Goal: Transaction & Acquisition: Obtain resource

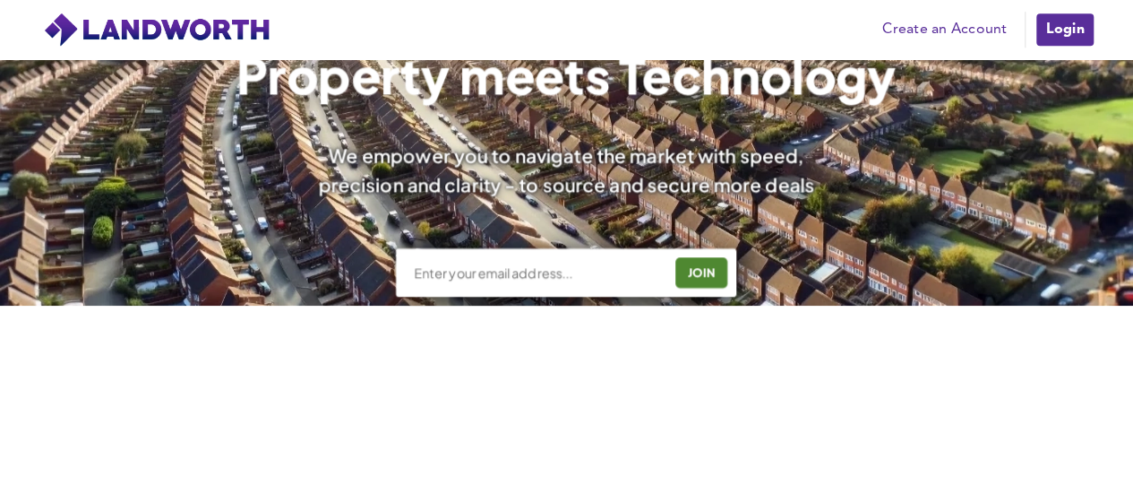
scroll to position [717, 0]
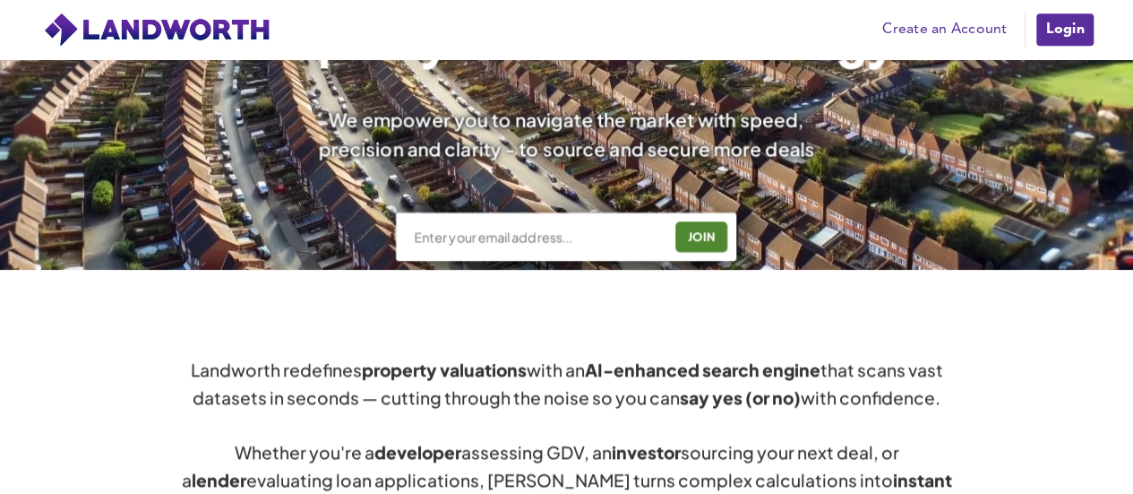
click at [942, 33] on link "Create an Account" at bounding box center [945, 29] width 142 height 27
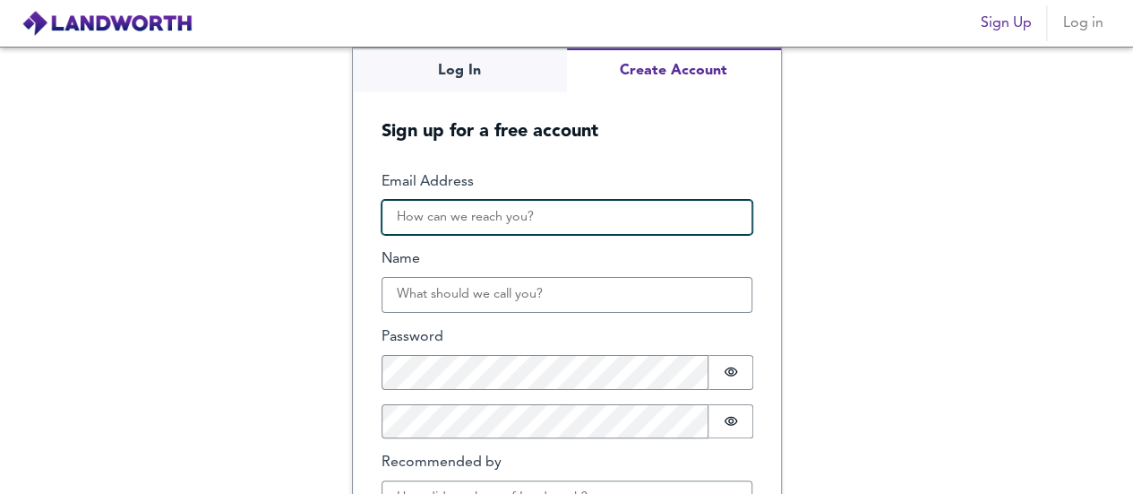
click at [488, 211] on input "Email Address" at bounding box center [567, 218] width 371 height 36
type input "marlonhastings@gmail.com"
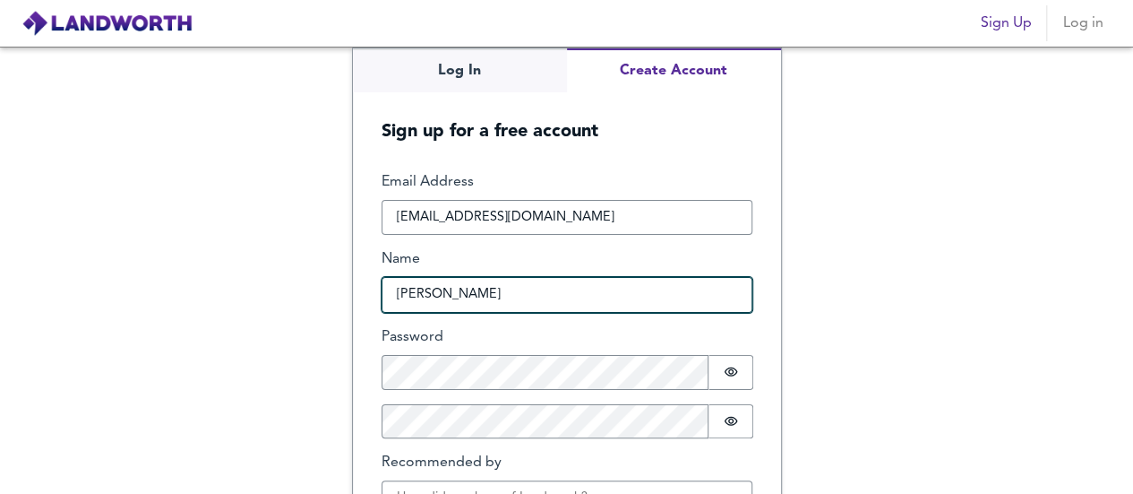
click at [539, 286] on input "Marlon Hastings" at bounding box center [567, 295] width 371 height 36
type input "Marlon"
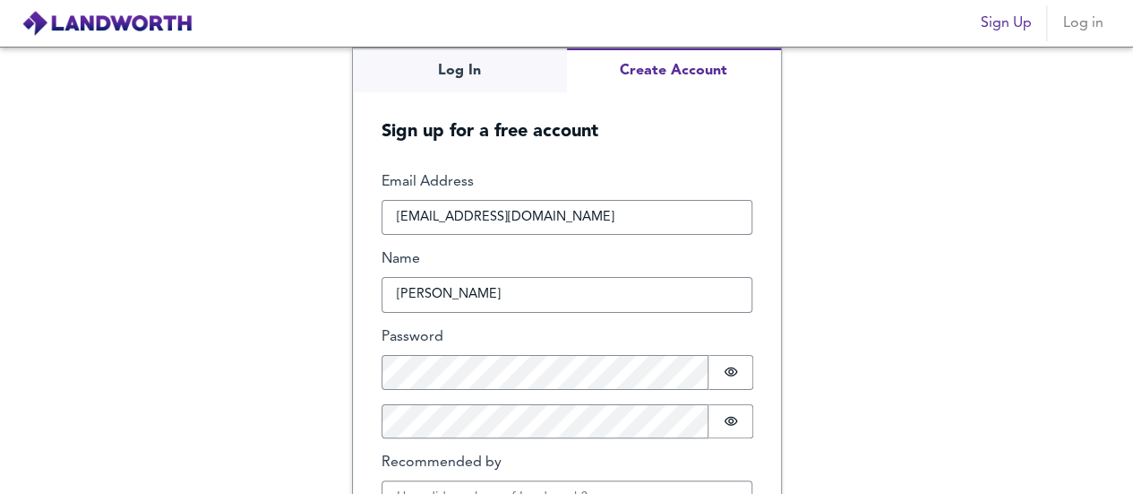
click at [950, 279] on div "Log In Create Account Sign up for a free account Email Address marlonhastings@g…" at bounding box center [566, 270] width 1133 height 447
click at [938, 339] on div "Log In Create Account Sign up for a free account Email Address marlonhastings@g…" at bounding box center [566, 270] width 1133 height 447
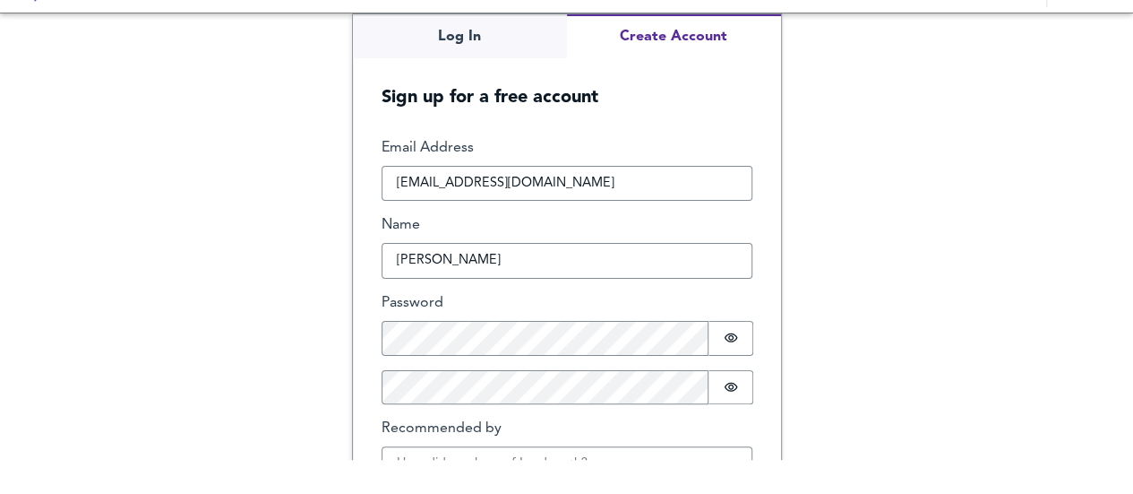
scroll to position [115, 0]
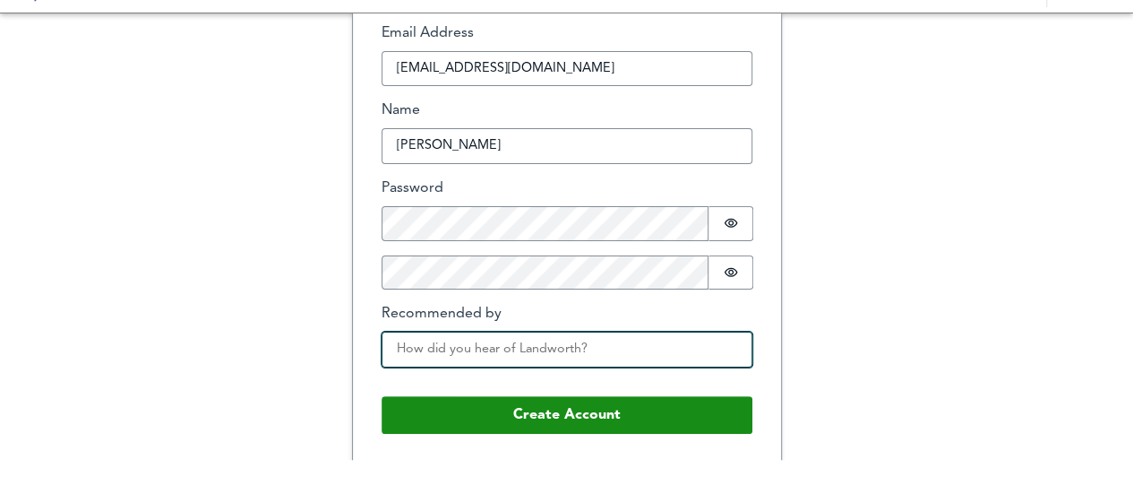
click at [541, 336] on input "Recommended by" at bounding box center [567, 350] width 371 height 36
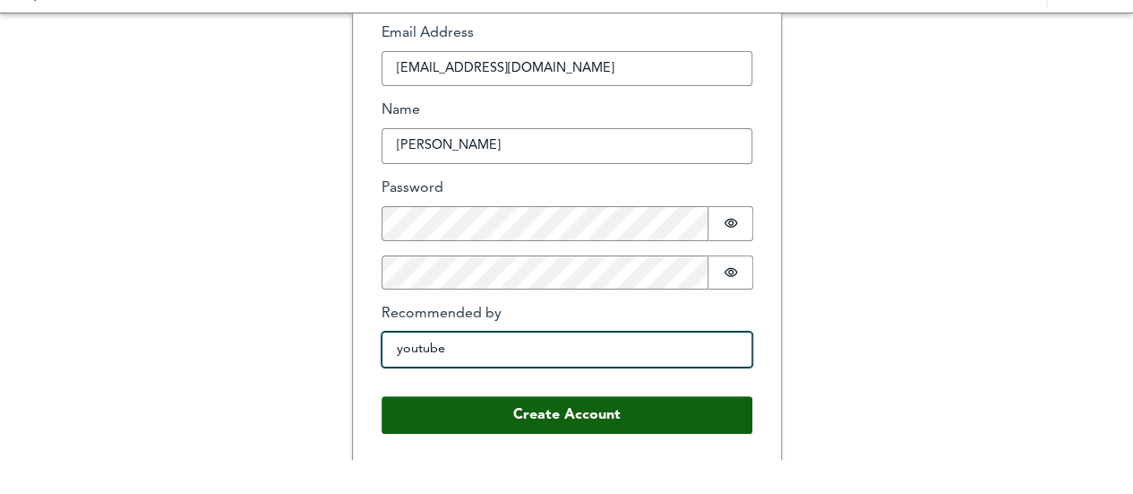
type input "youtube"
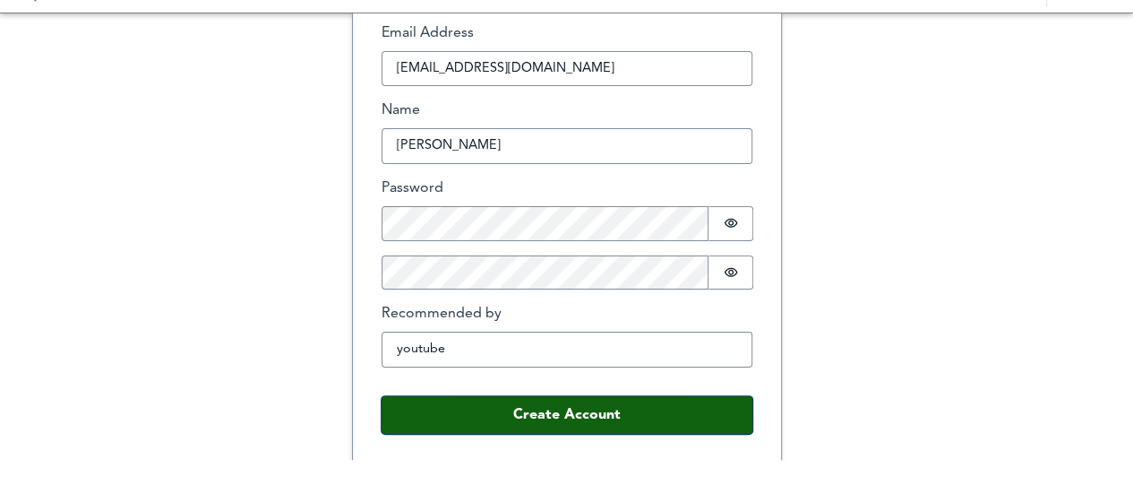
click at [560, 418] on button "Create Account" at bounding box center [567, 415] width 371 height 38
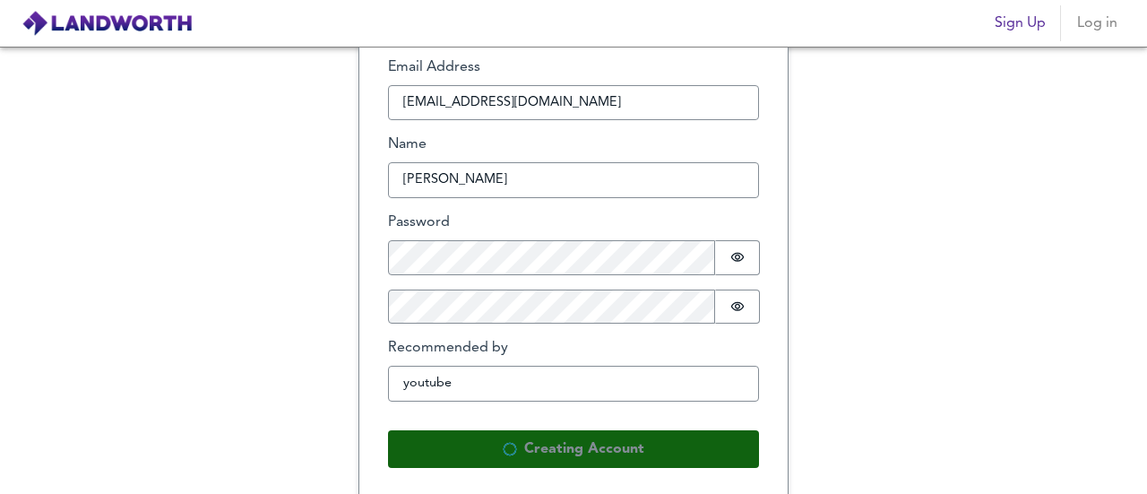
scroll to position [0, 0]
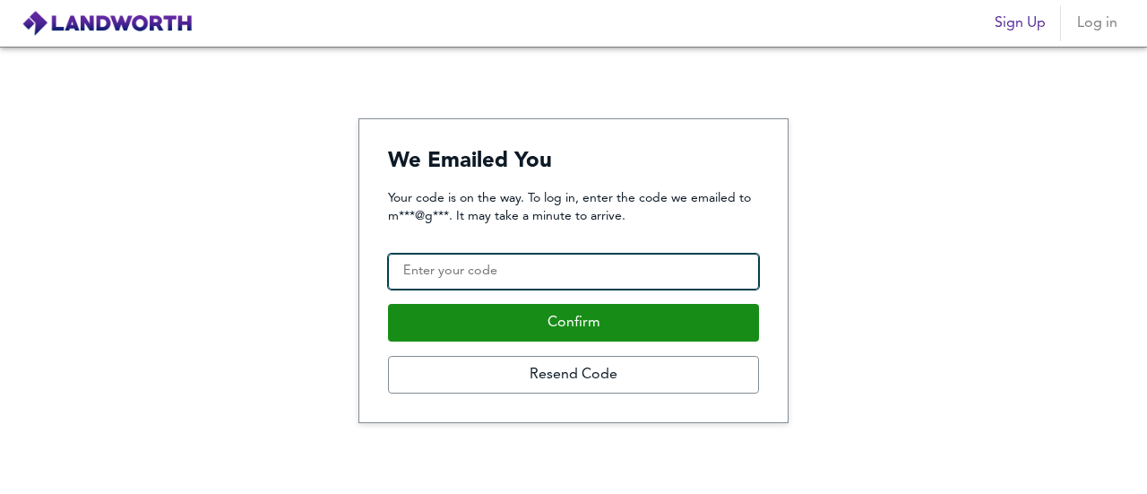
click at [455, 270] on input "Confirmation Code" at bounding box center [573, 272] width 371 height 36
paste input "164969"
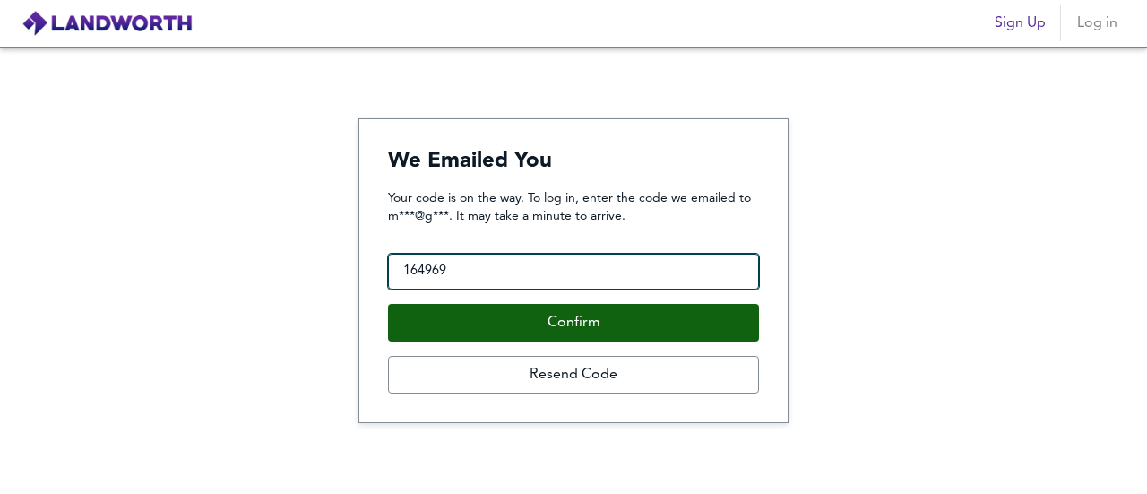
type input "164969"
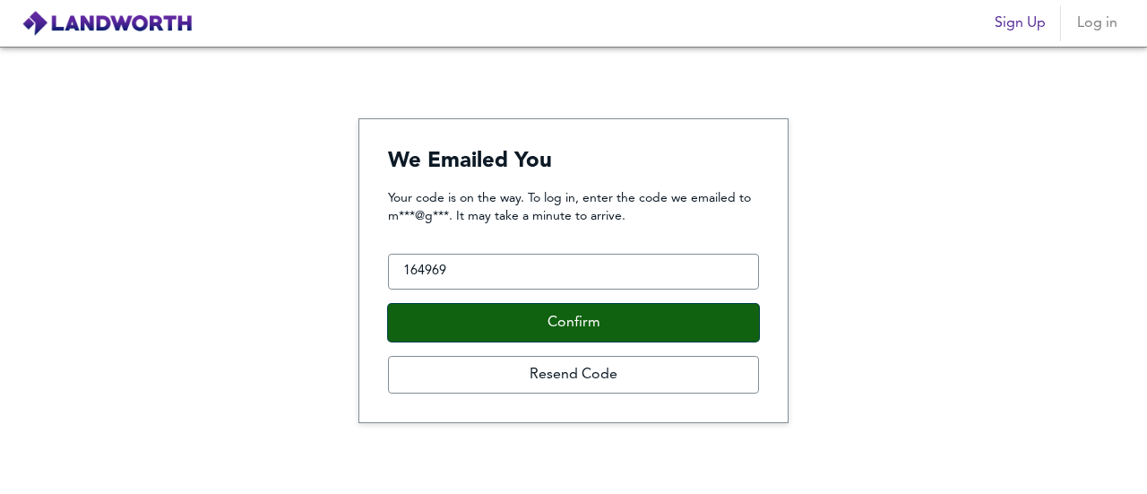
click at [581, 323] on button "Confirm" at bounding box center [573, 323] width 371 height 38
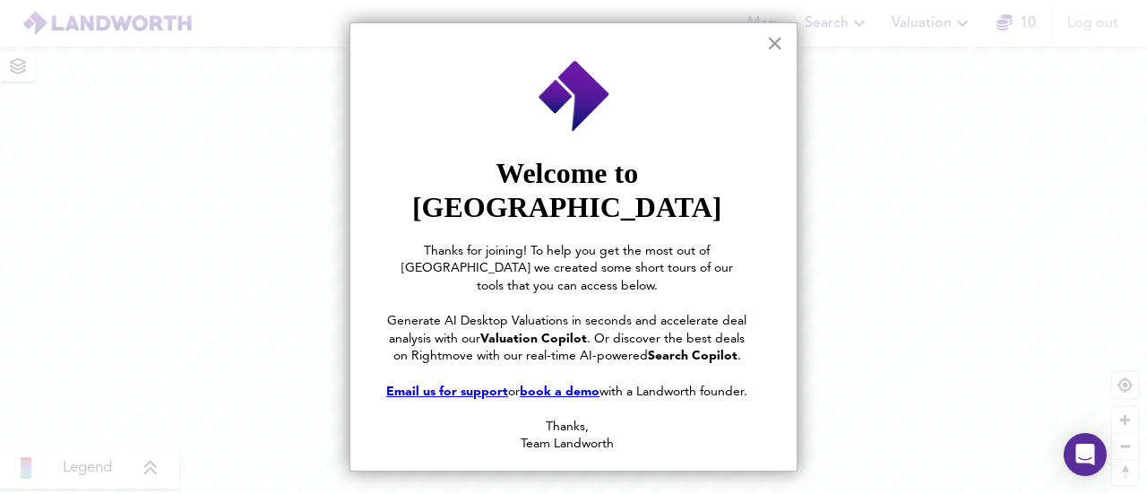
scroll to position [70, 0]
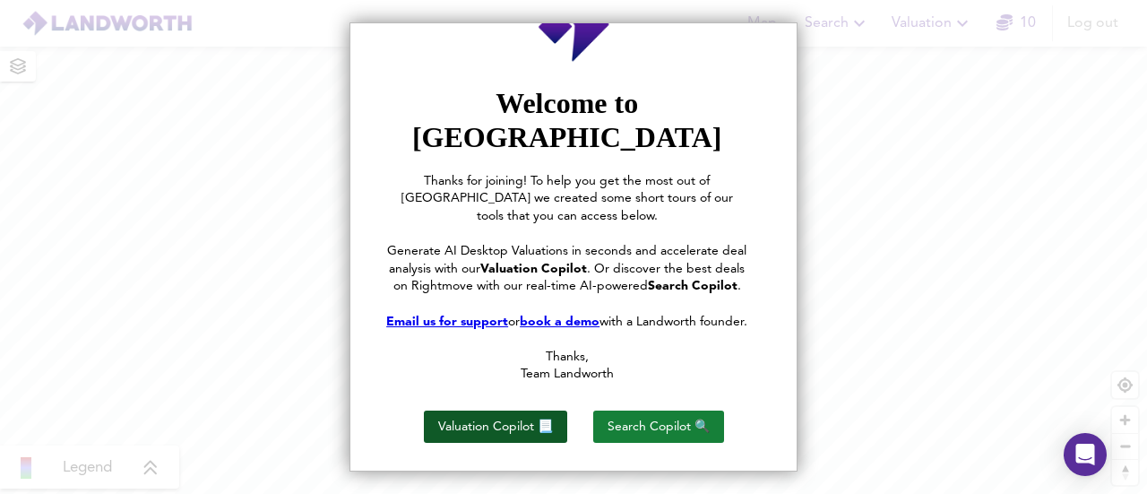
click at [504, 411] on button "Valuation Copilot 📃" at bounding box center [495, 426] width 143 height 32
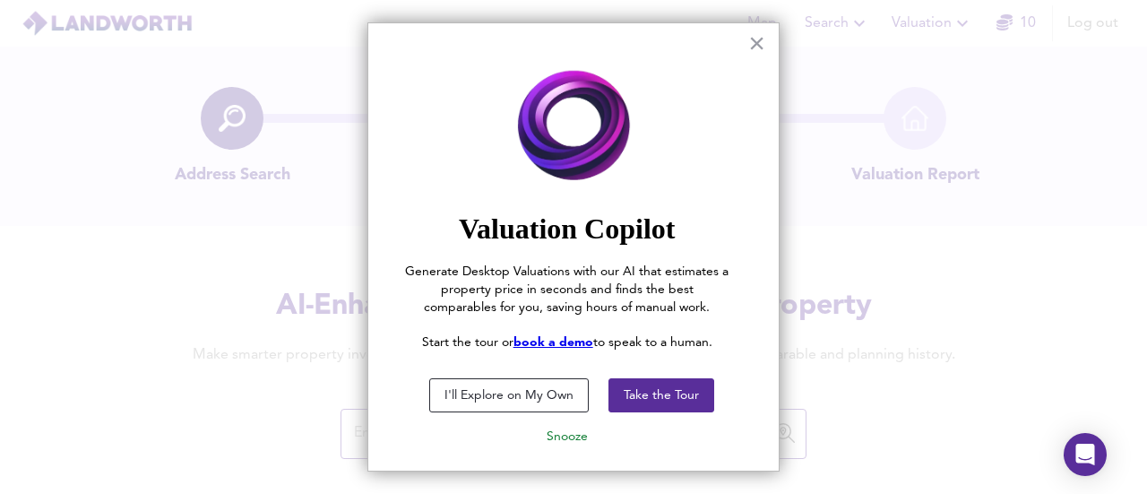
click at [519, 397] on button "I'll Explore on My Own" at bounding box center [508, 395] width 159 height 34
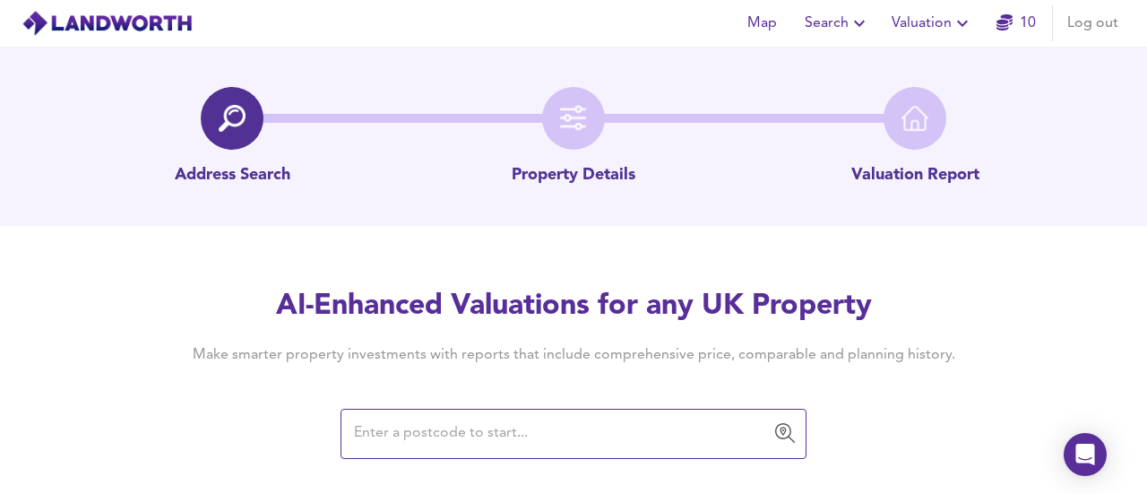
click at [480, 427] on input "text" at bounding box center [560, 434] width 423 height 34
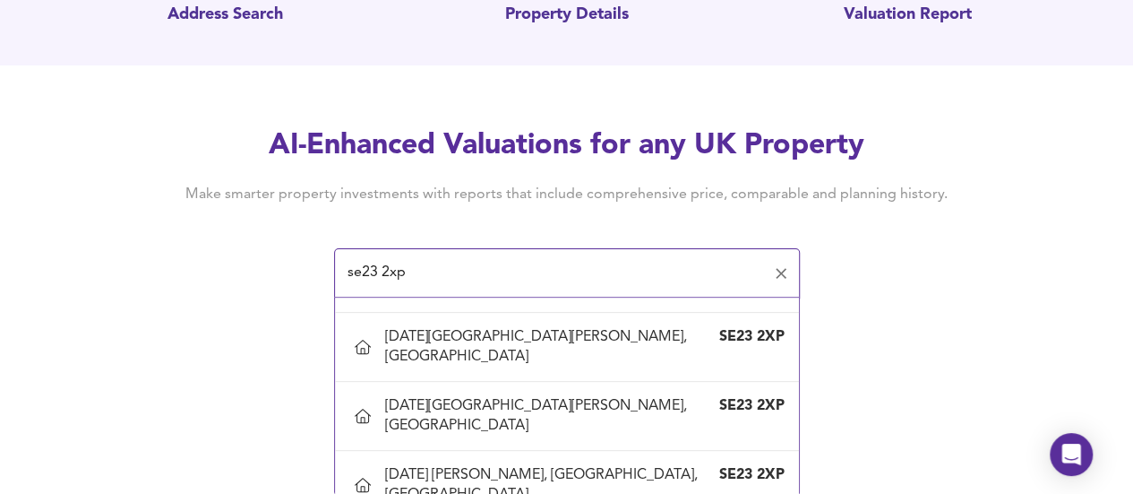
scroll to position [829, 0]
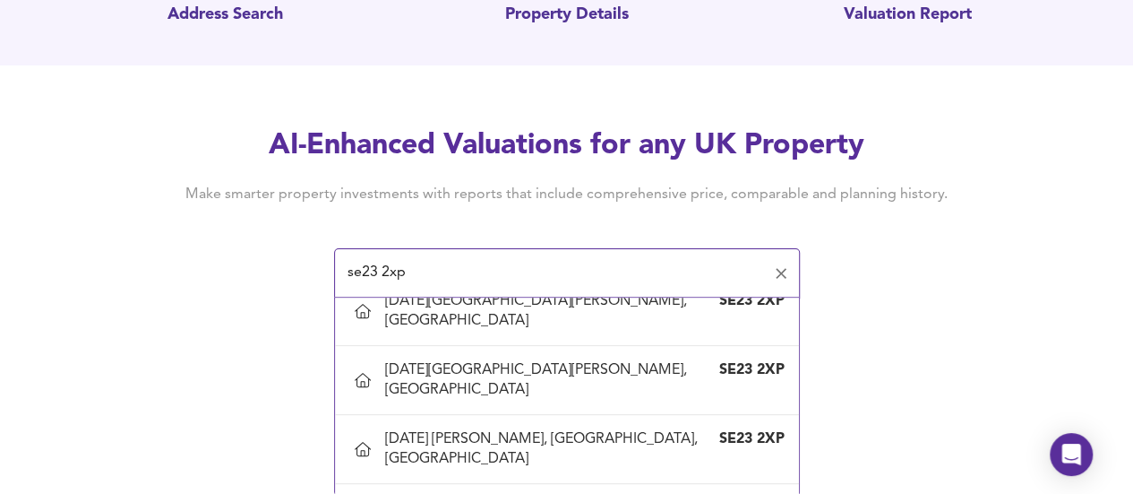
type input "[DATE][GEOGRAPHIC_DATA][PERSON_NAME], [GEOGRAPHIC_DATA]"
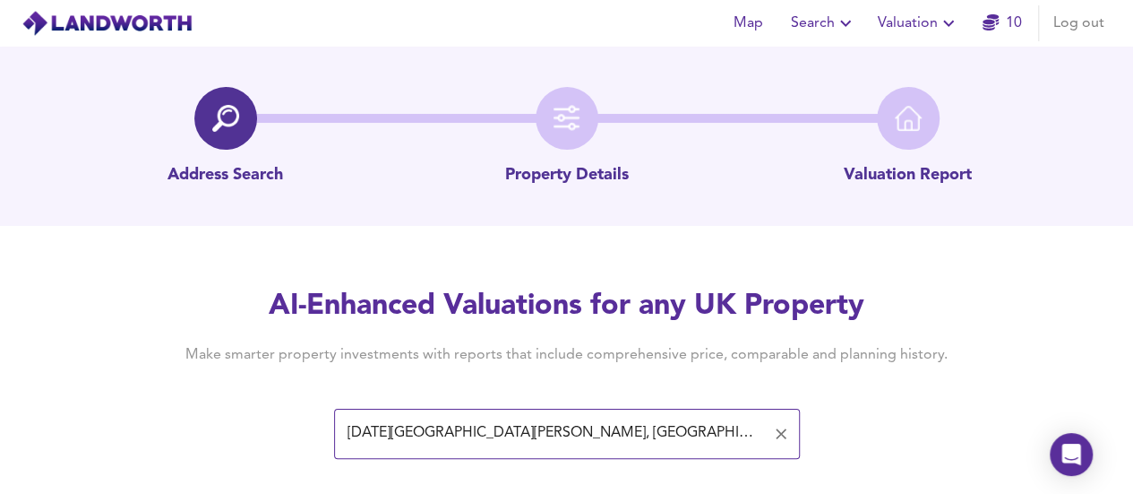
scroll to position [142, 0]
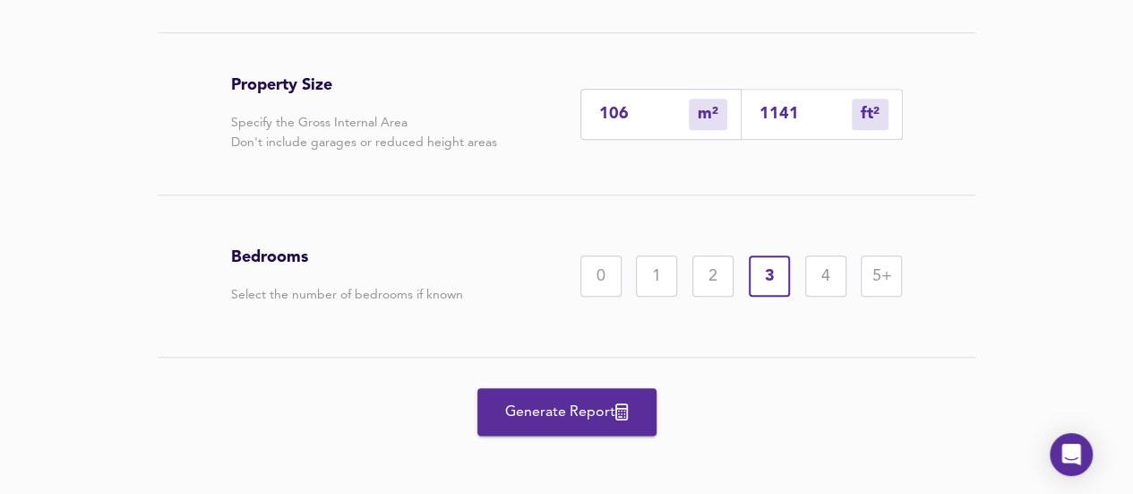
scroll to position [532, 0]
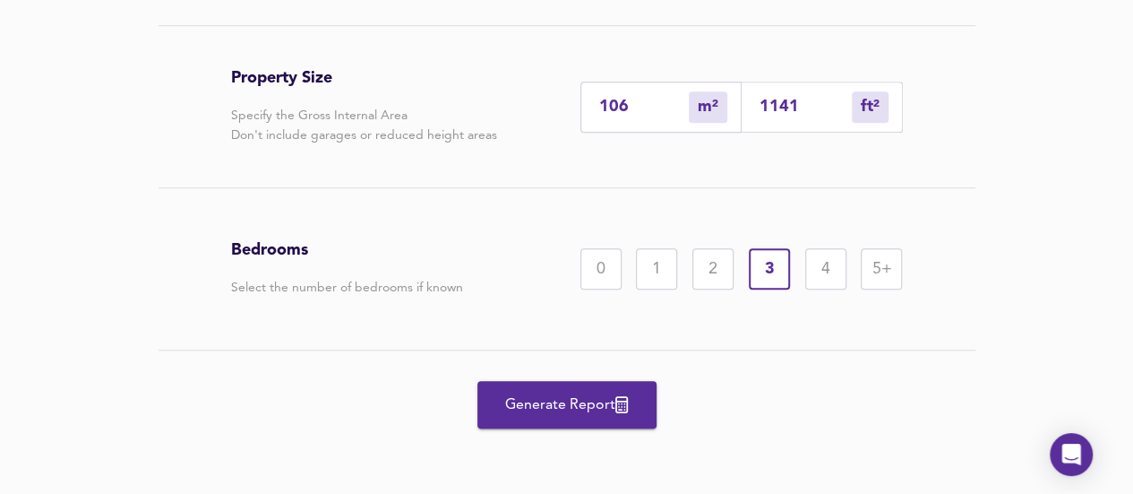
click at [823, 272] on div "4" at bounding box center [826, 268] width 41 height 41
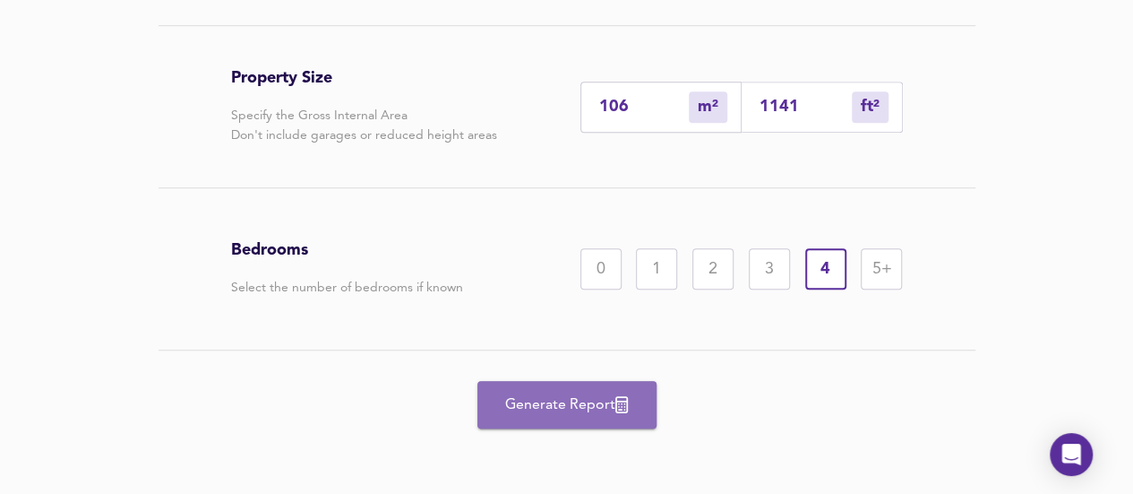
click at [572, 399] on span "Generate Report" at bounding box center [567, 404] width 143 height 25
